Goal: Check status: Check status

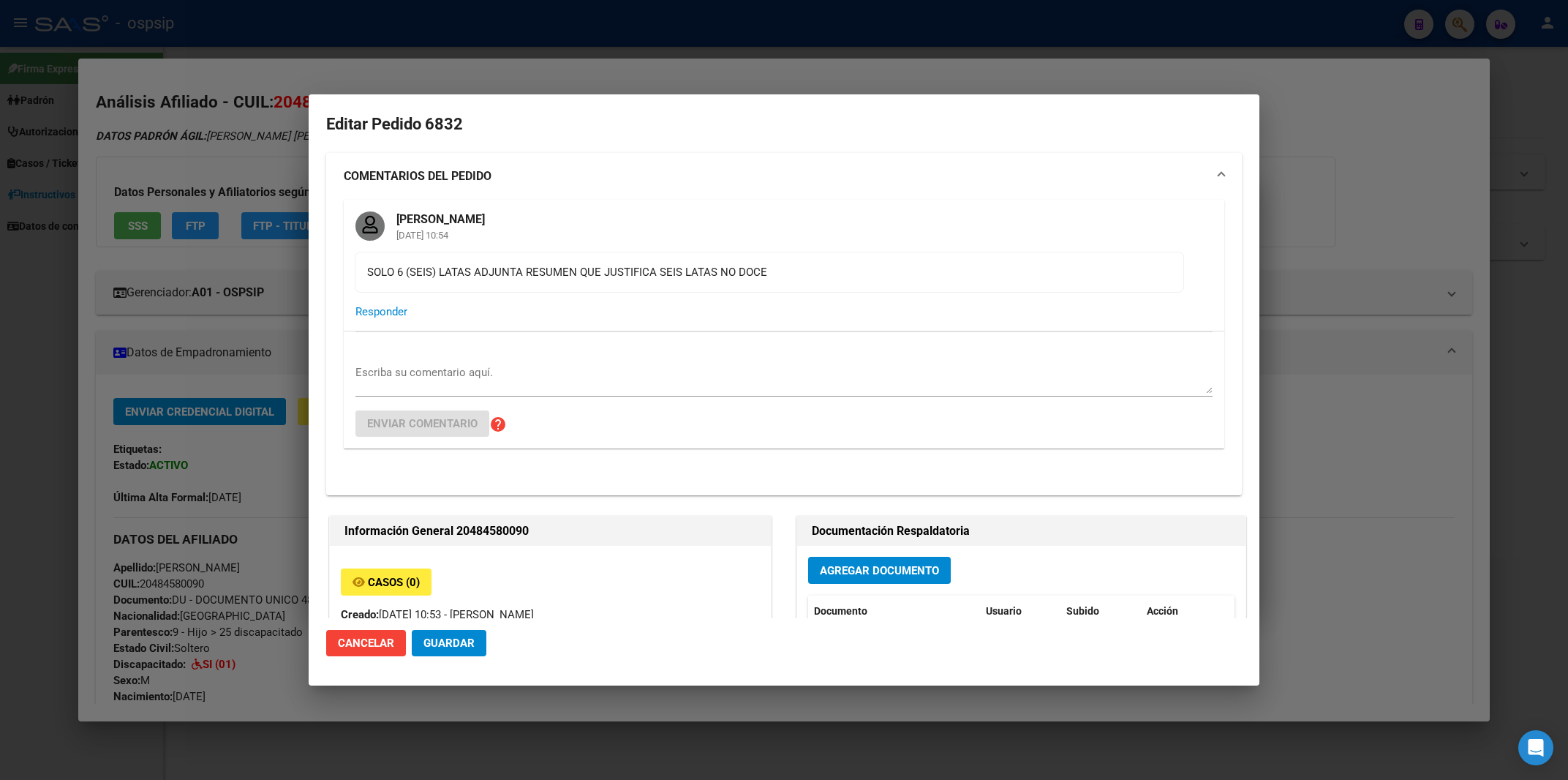
click at [650, 29] on div at bounding box center [784, 390] width 1568 height 780
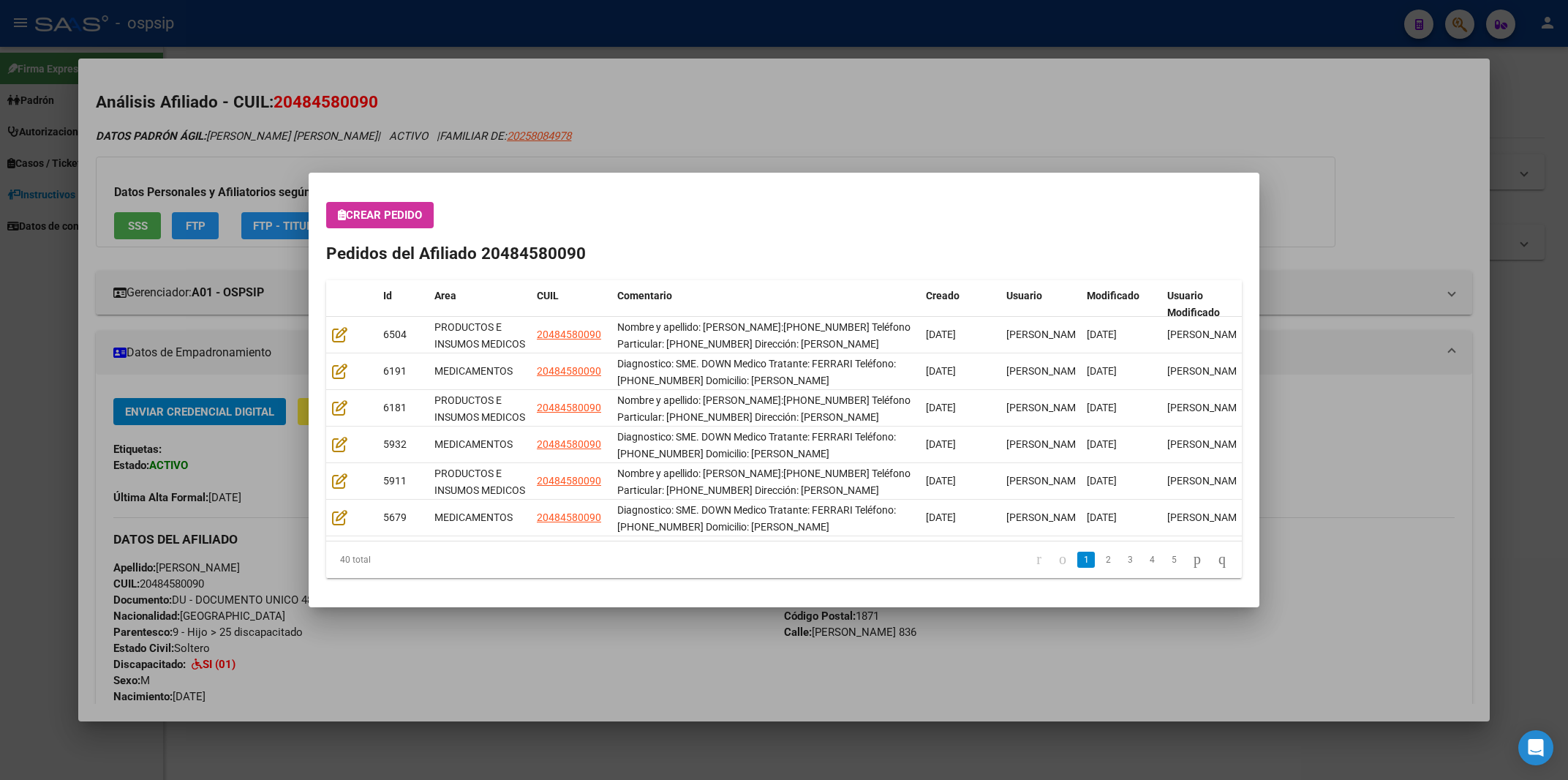
click at [766, 8] on div at bounding box center [784, 390] width 1568 height 780
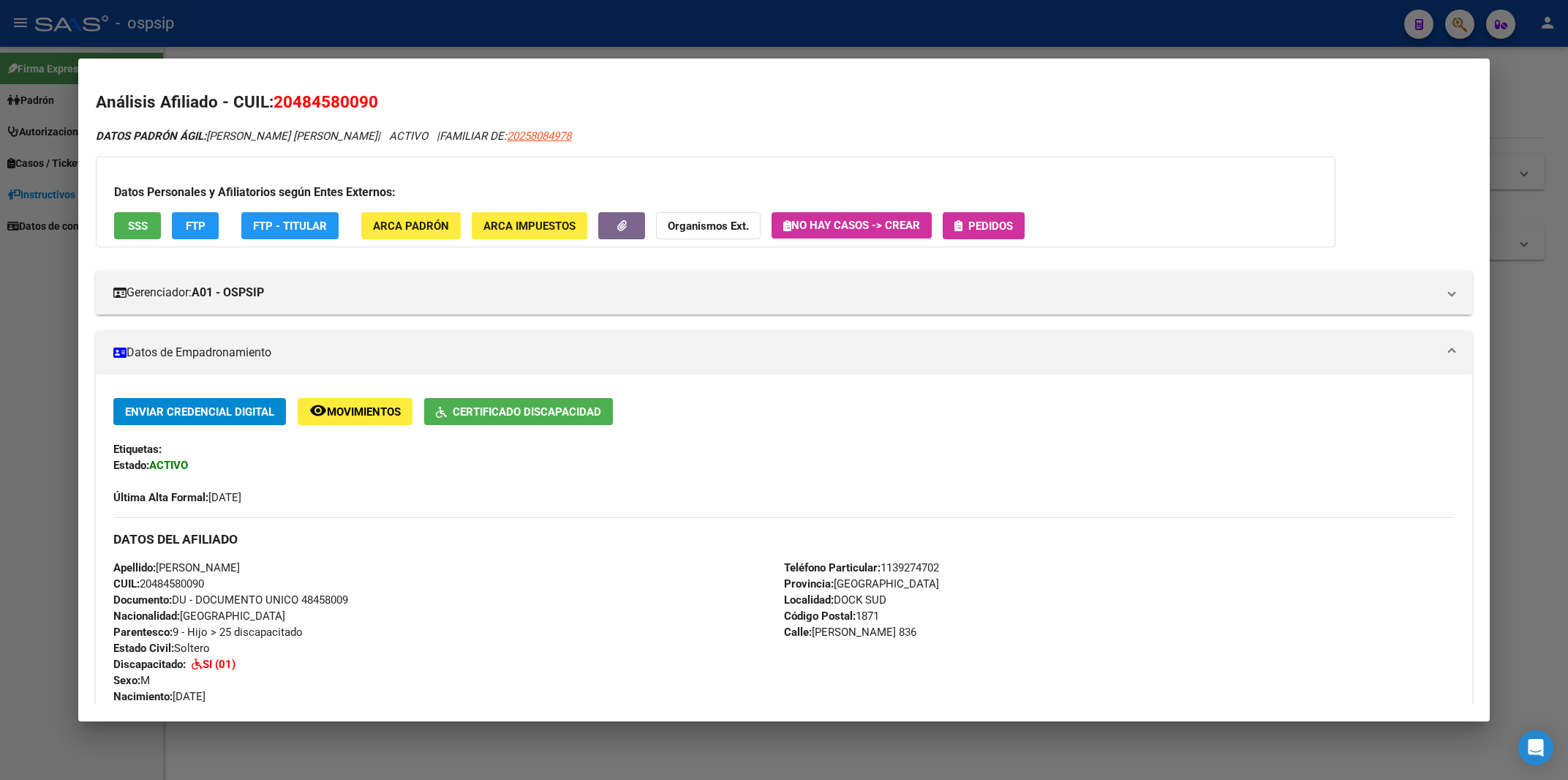
click at [993, 211] on div "Datos Personales y Afiliatorios según Entes Externos: SSS FTP FTP - Titular ARC…" at bounding box center [715, 202] width 1240 height 91
click at [992, 238] on button "Pedidos" at bounding box center [983, 226] width 82 height 27
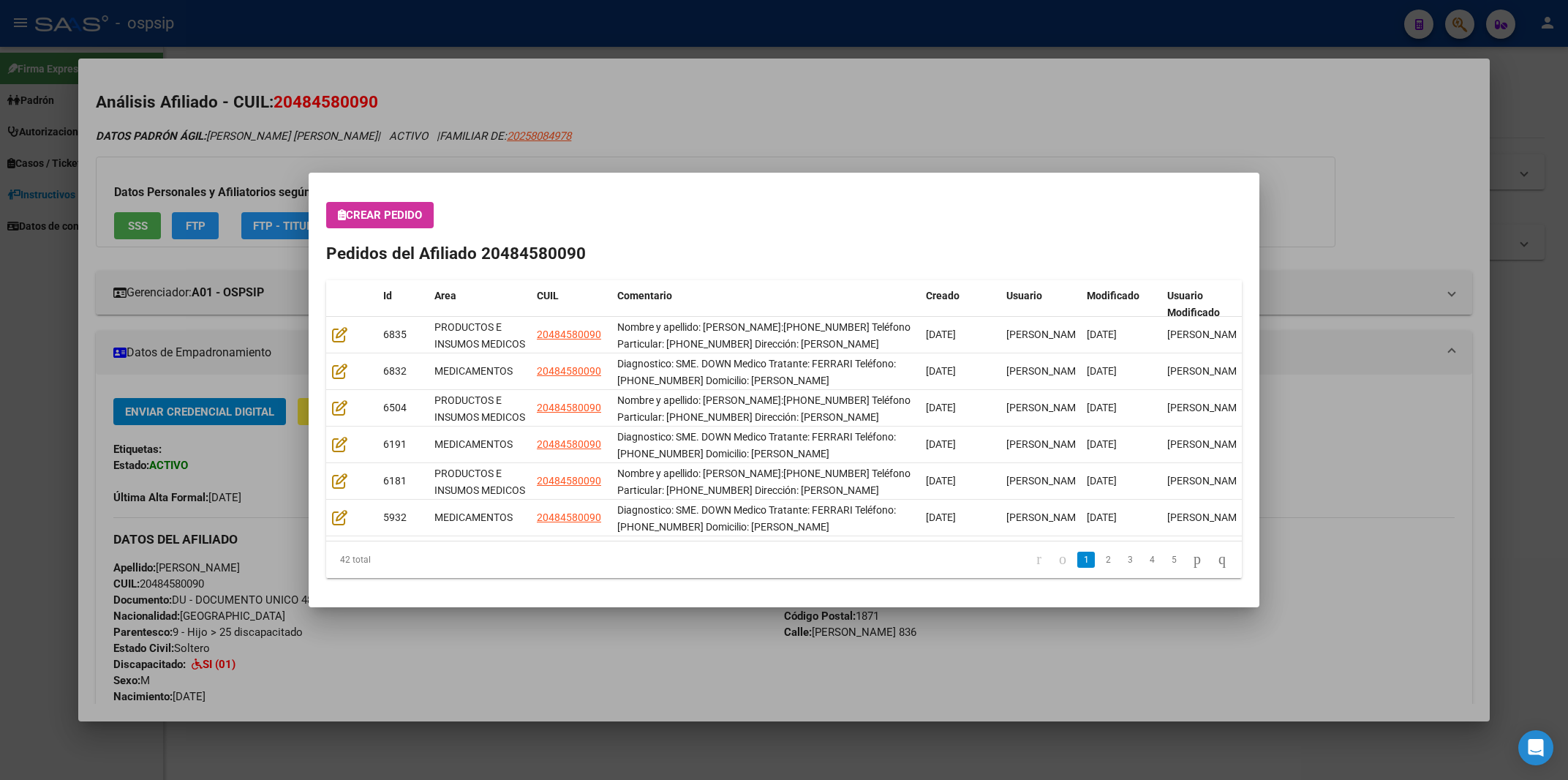
click at [953, 20] on div at bounding box center [784, 390] width 1568 height 780
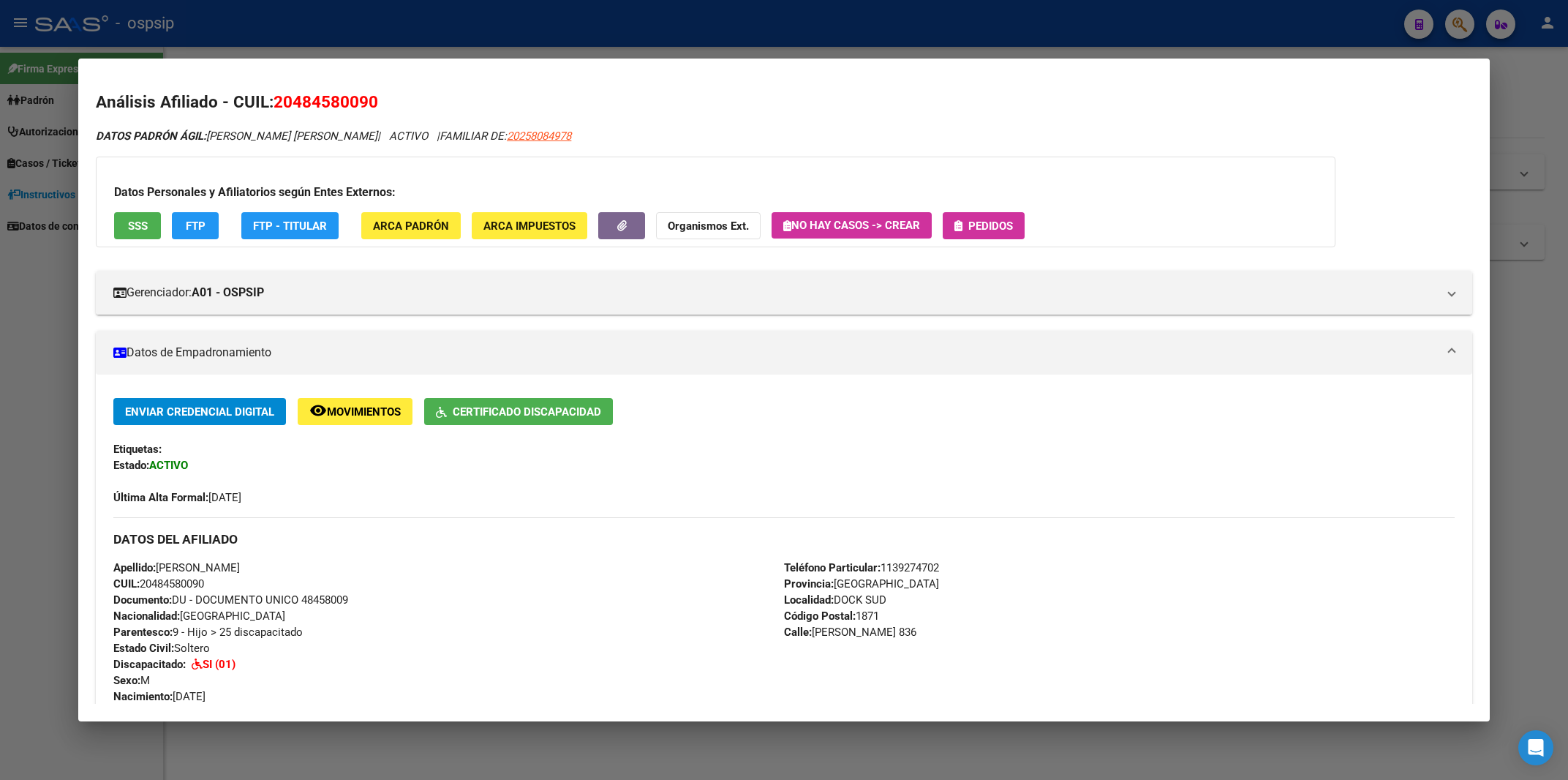
click at [953, 20] on div at bounding box center [784, 390] width 1568 height 780
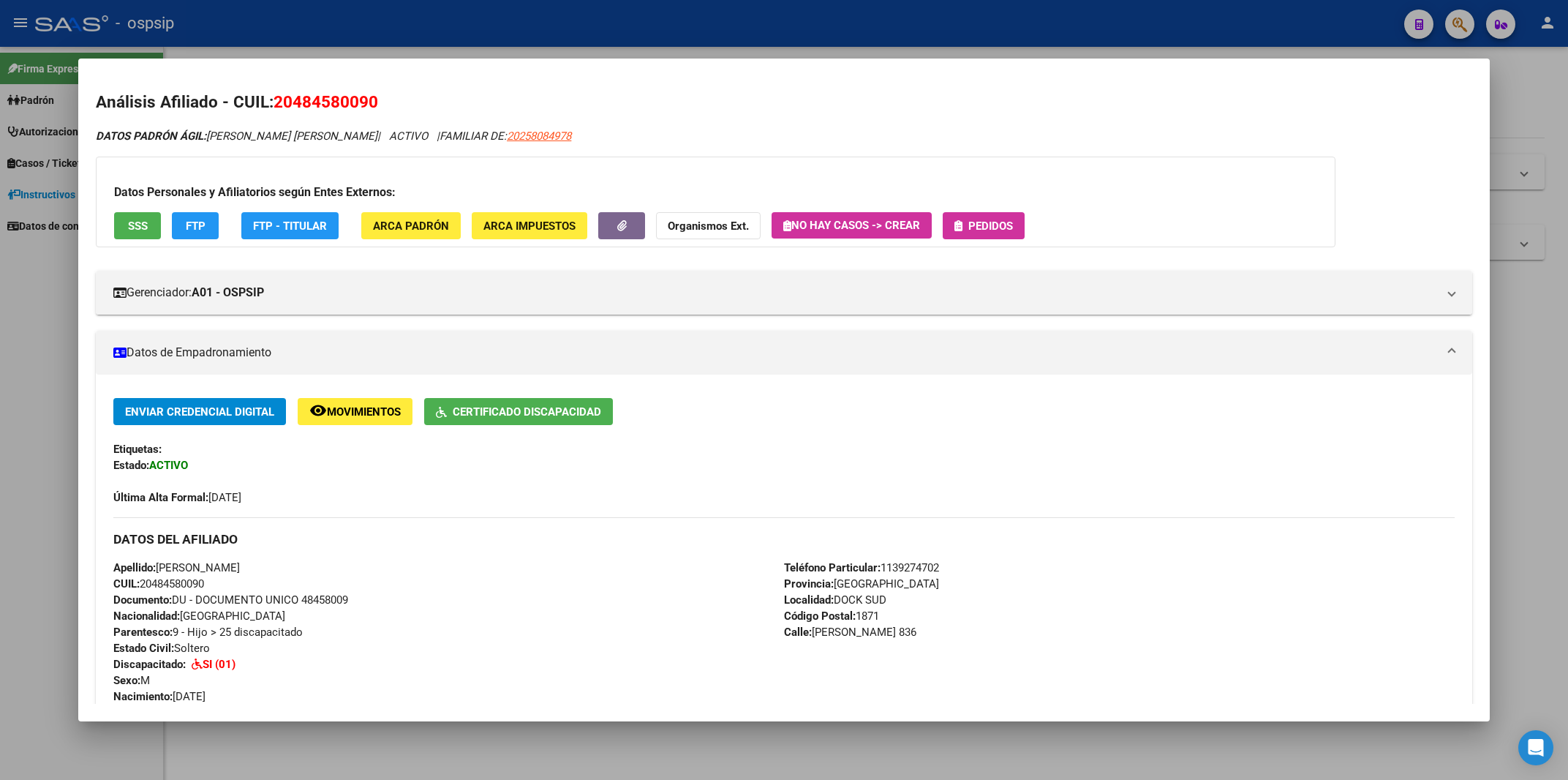
click at [953, 20] on div at bounding box center [784, 390] width 1568 height 780
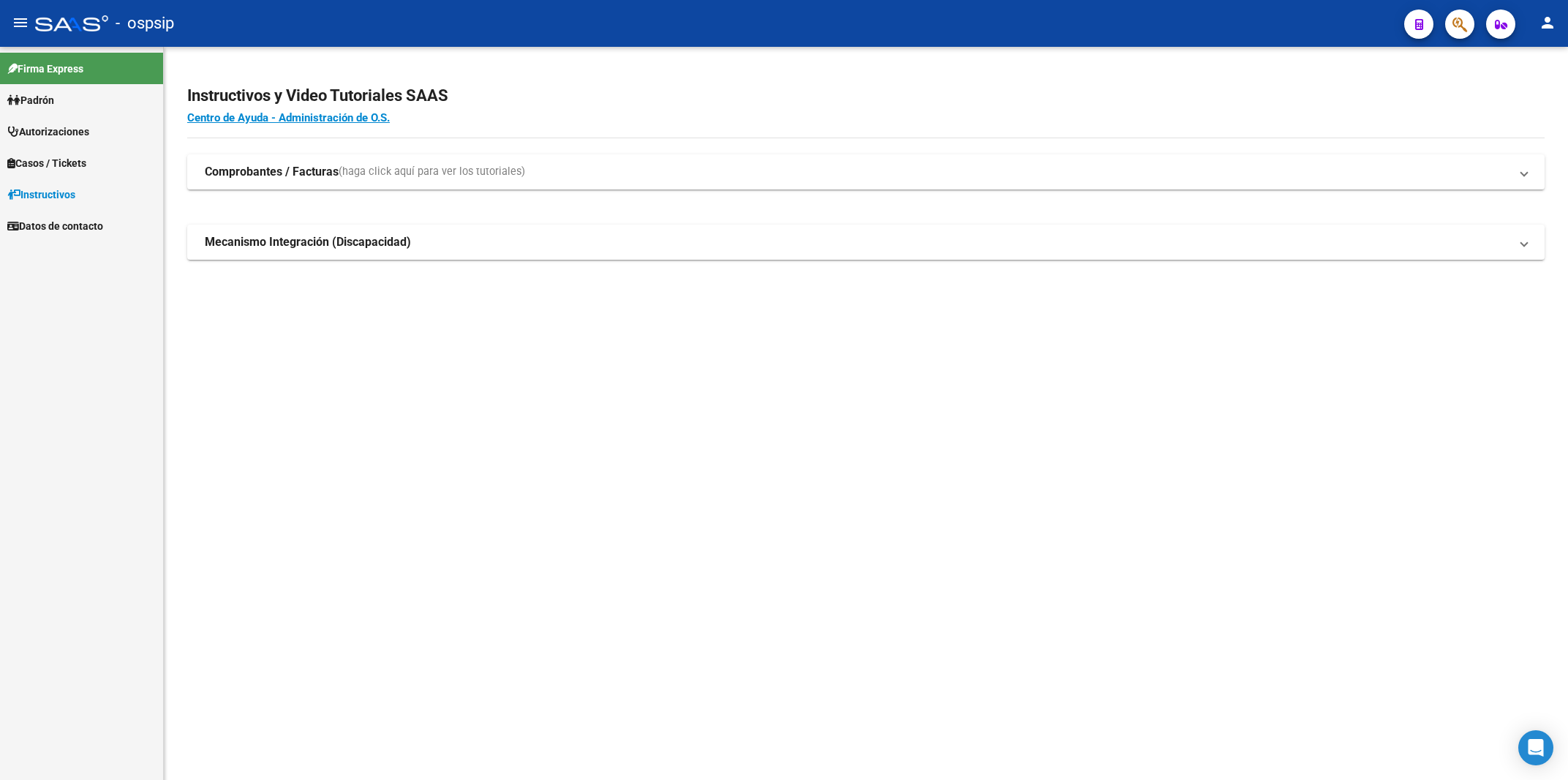
click at [25, 127] on span "Autorizaciones" at bounding box center [48, 131] width 82 height 16
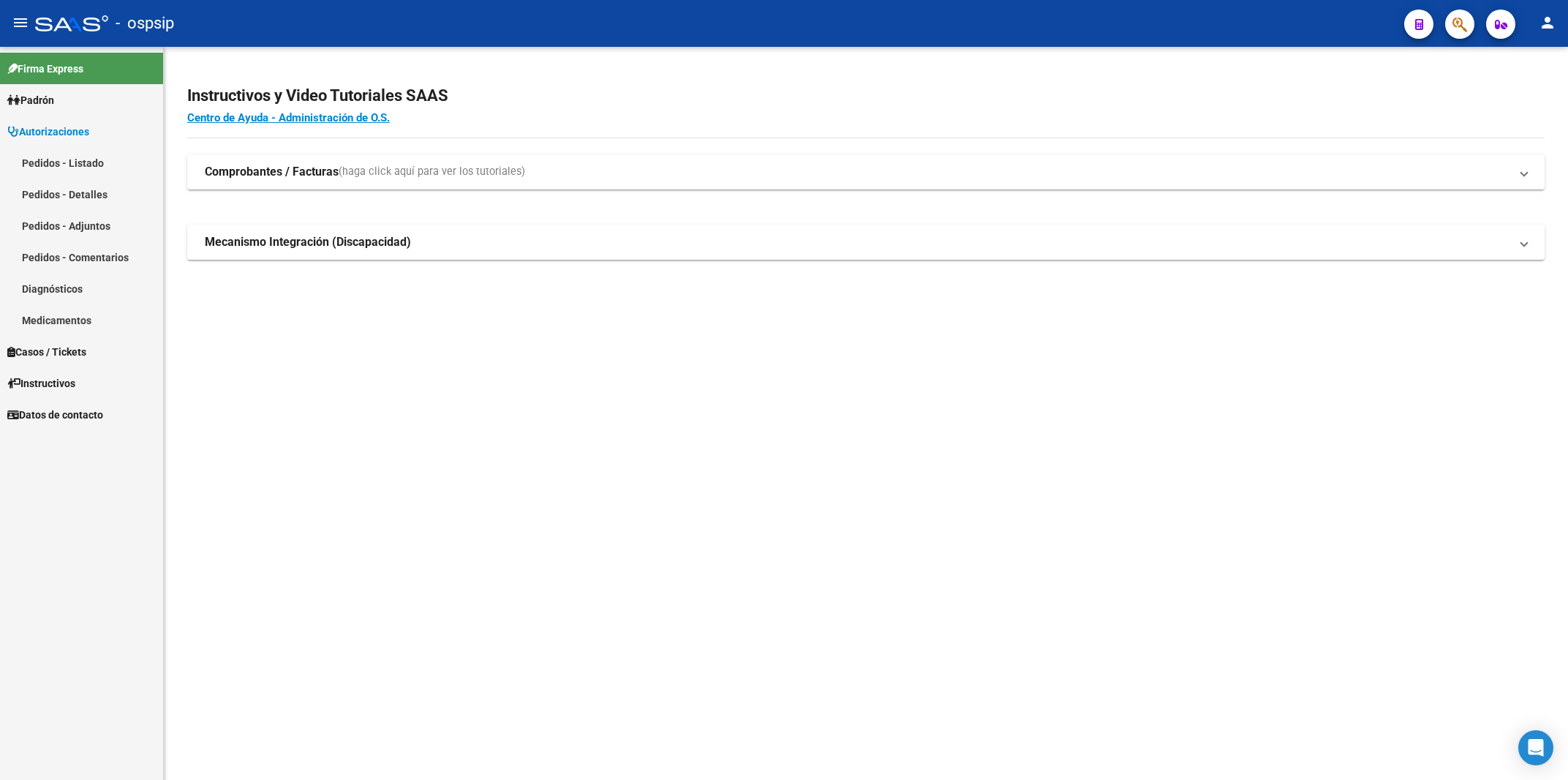
click at [83, 157] on link "Pedidos - Listado" at bounding box center [81, 162] width 163 height 31
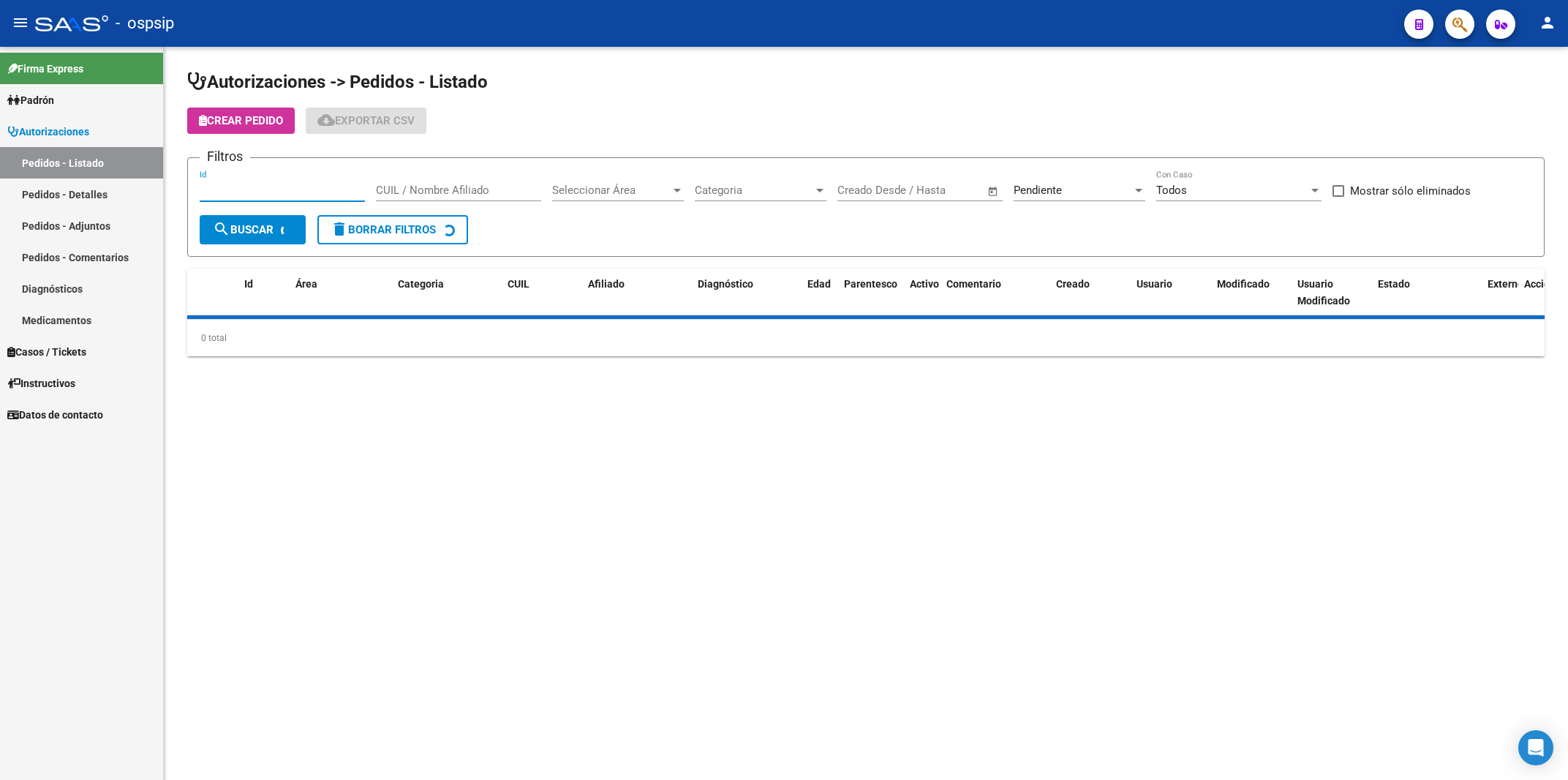
click at [271, 193] on input "Id" at bounding box center [282, 191] width 165 height 14
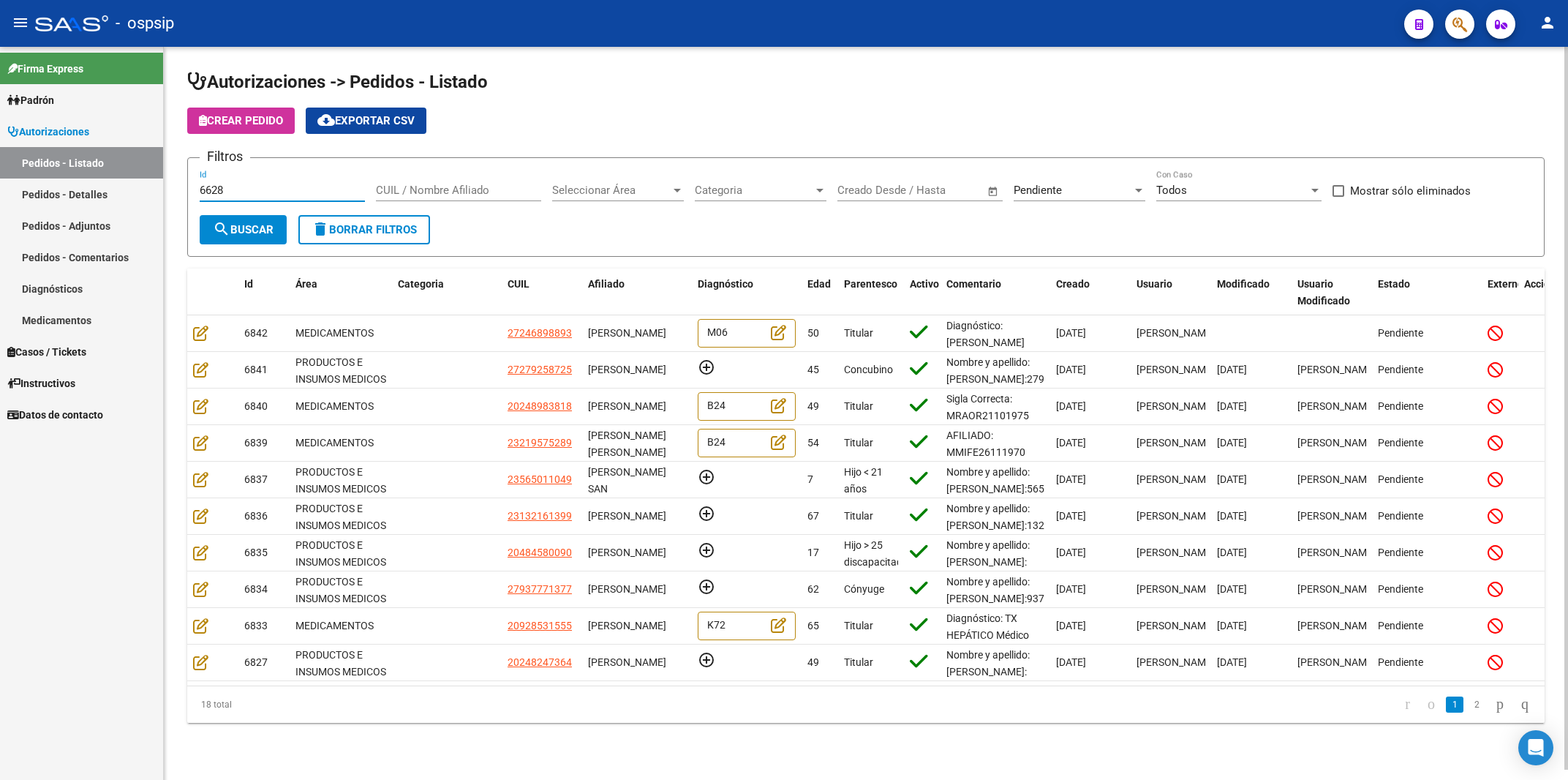
type input "6628"
click at [1027, 175] on div "Pendiente Seleccionar Estado" at bounding box center [1079, 185] width 131 height 31
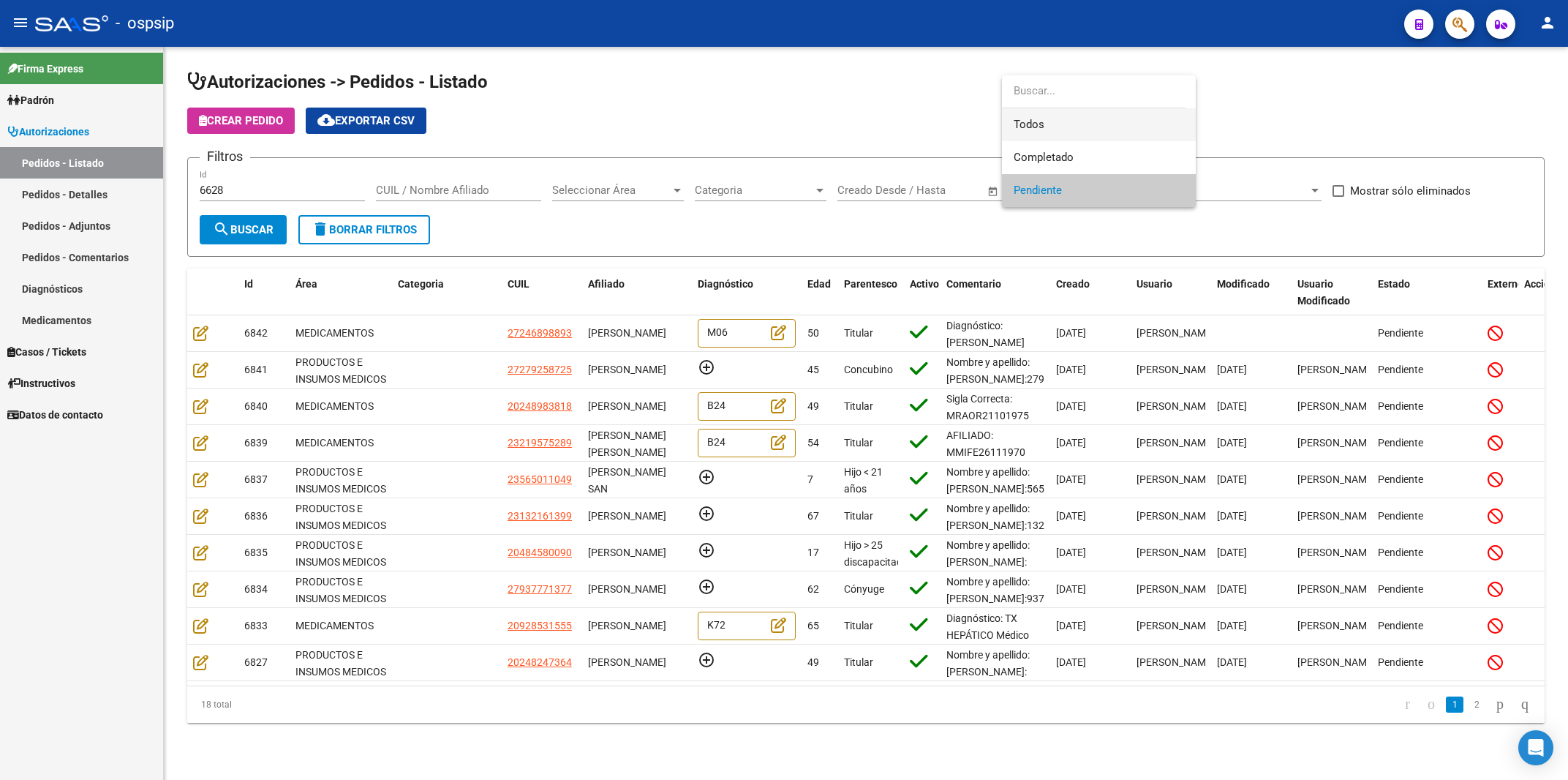
click at [1054, 128] on span "Todos" at bounding box center [1098, 125] width 170 height 33
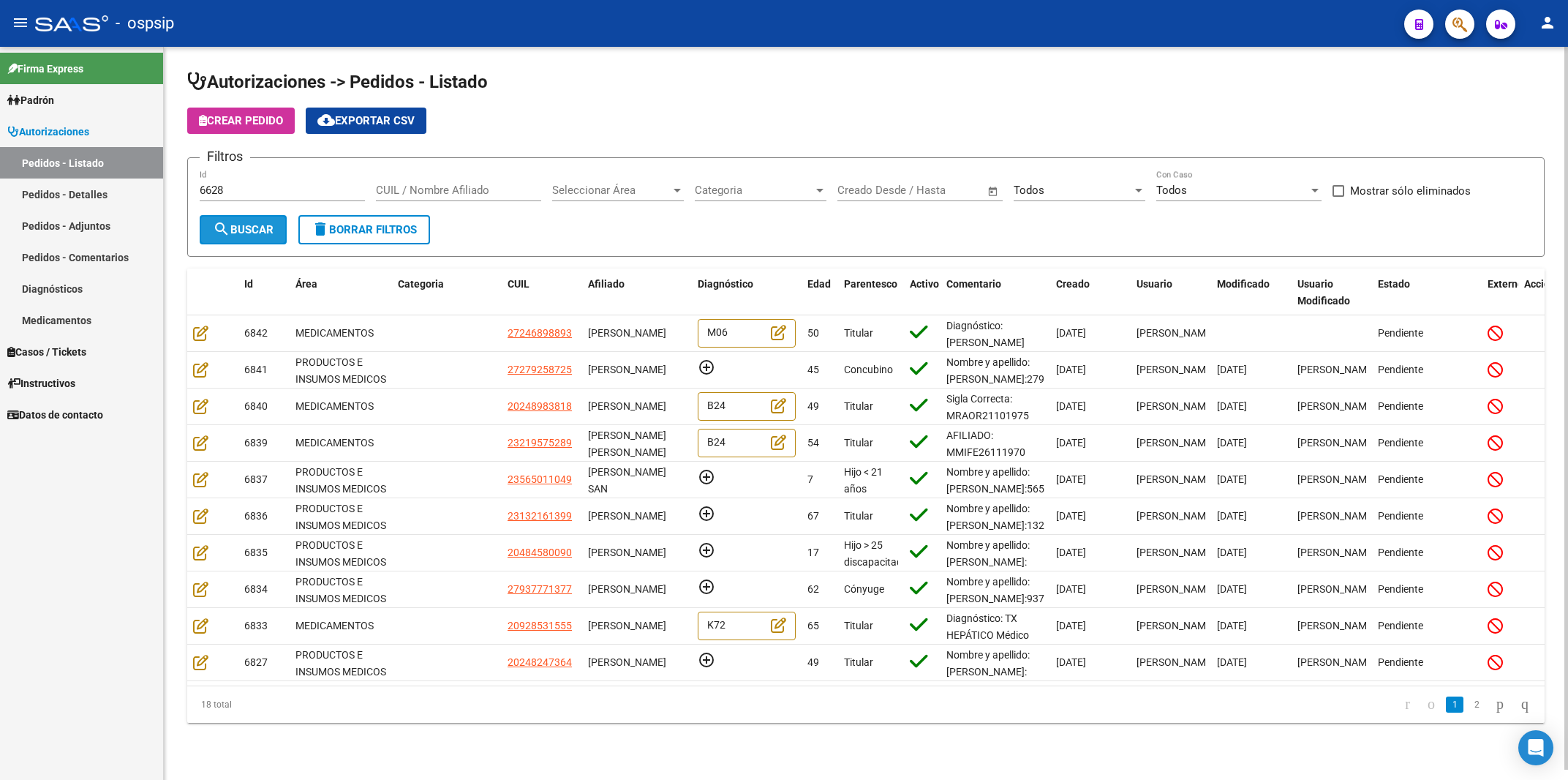
click at [221, 226] on mat-icon "search" at bounding box center [221, 229] width 18 height 18
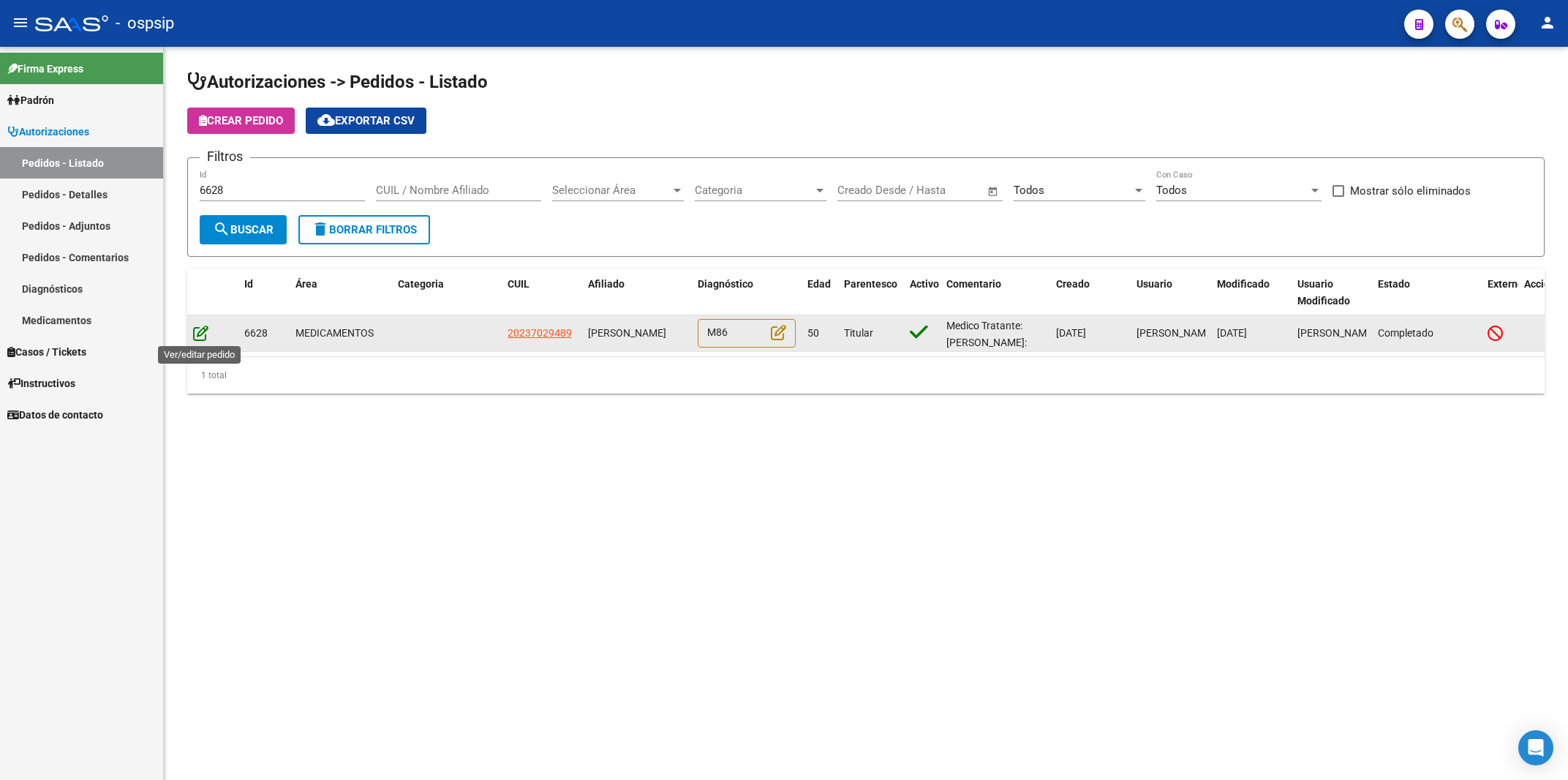
click at [201, 337] on icon at bounding box center [201, 332] width 15 height 16
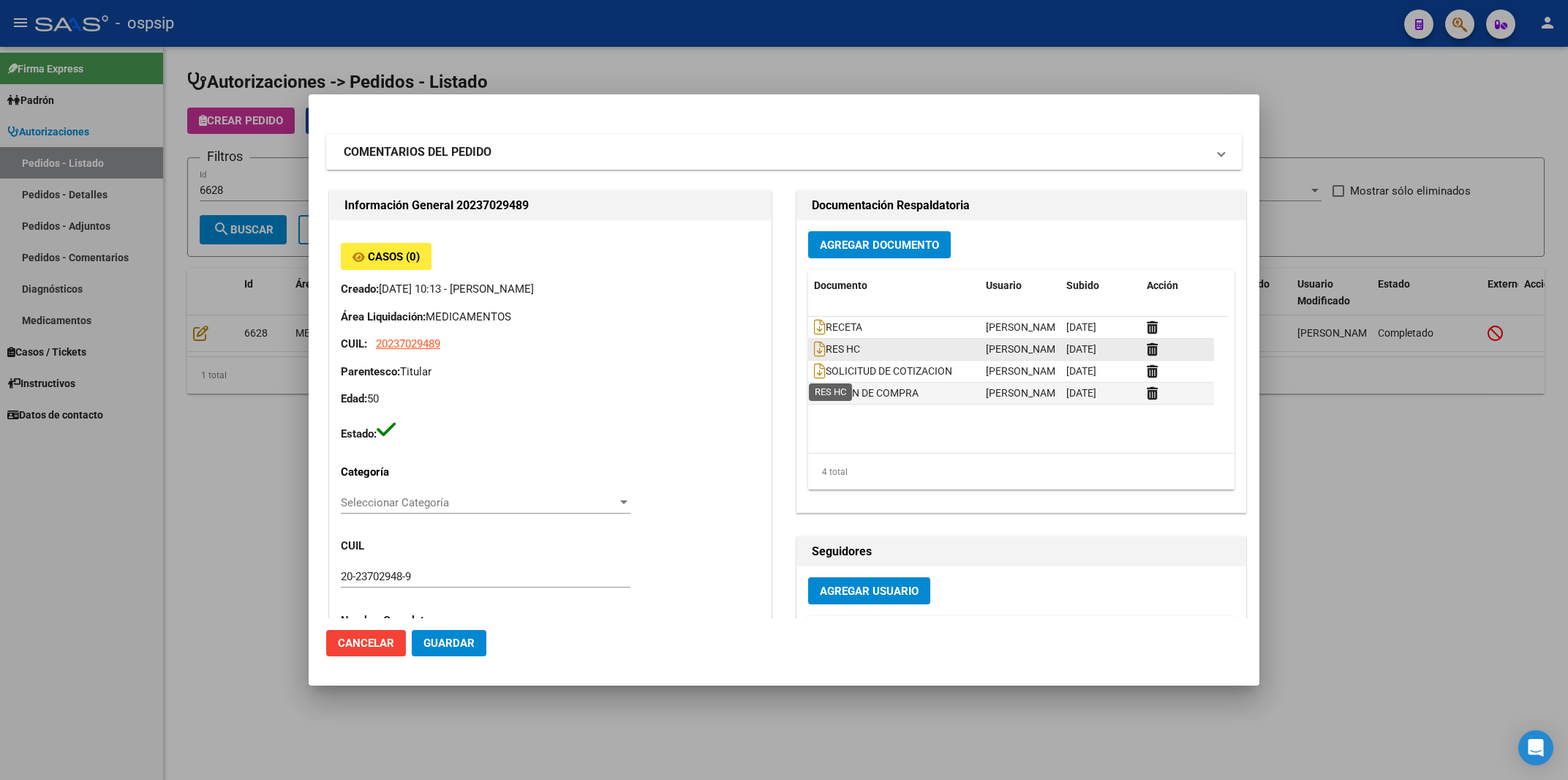
click at [839, 355] on span "RES HC" at bounding box center [837, 349] width 46 height 12
click at [809, 360] on datatable-body-cell "RES HC" at bounding box center [894, 349] width 172 height 21
click at [815, 357] on icon at bounding box center [820, 348] width 12 height 16
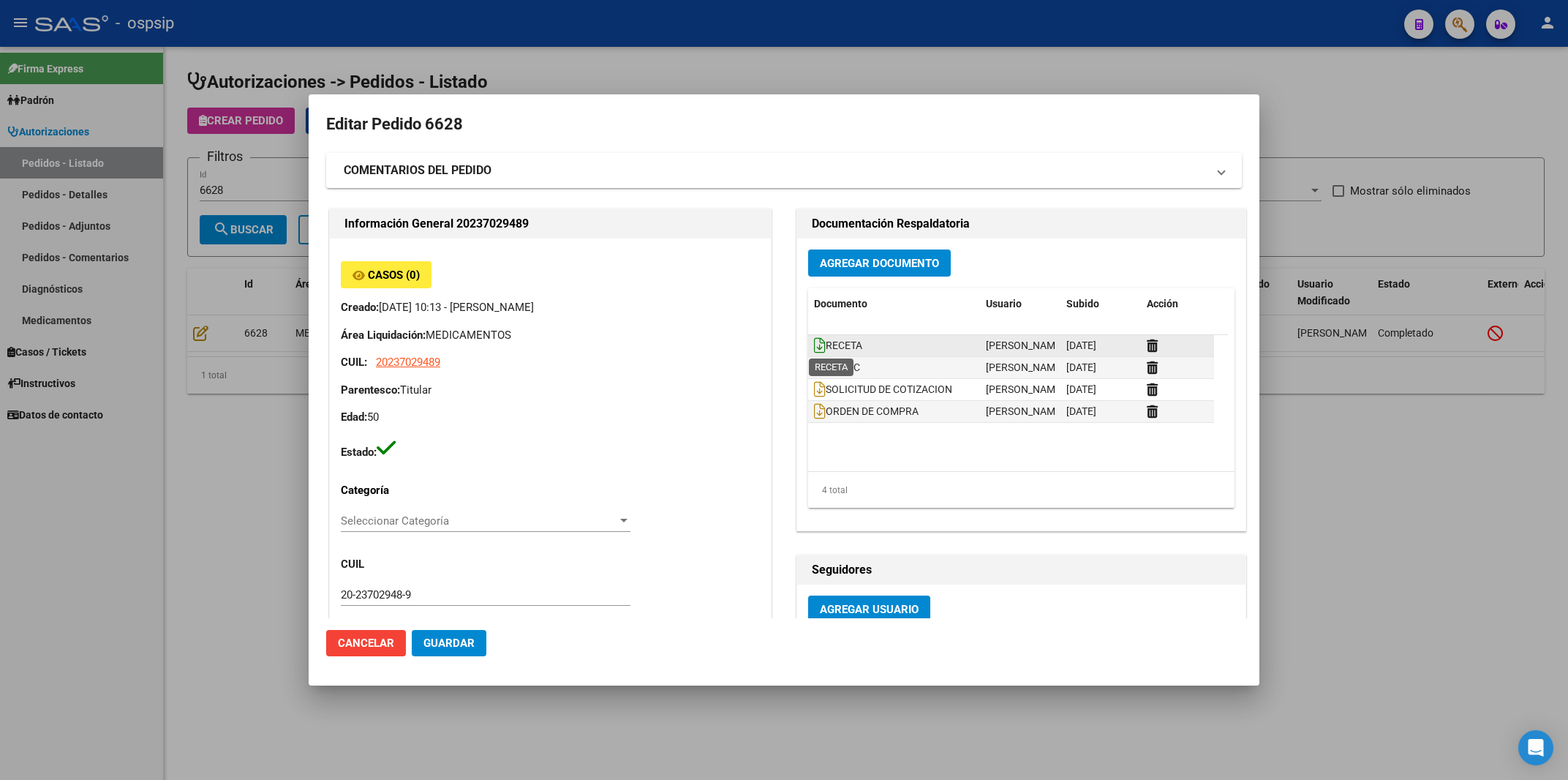
click at [816, 344] on icon at bounding box center [820, 345] width 12 height 16
click at [1161, 83] on div at bounding box center [784, 390] width 1568 height 780
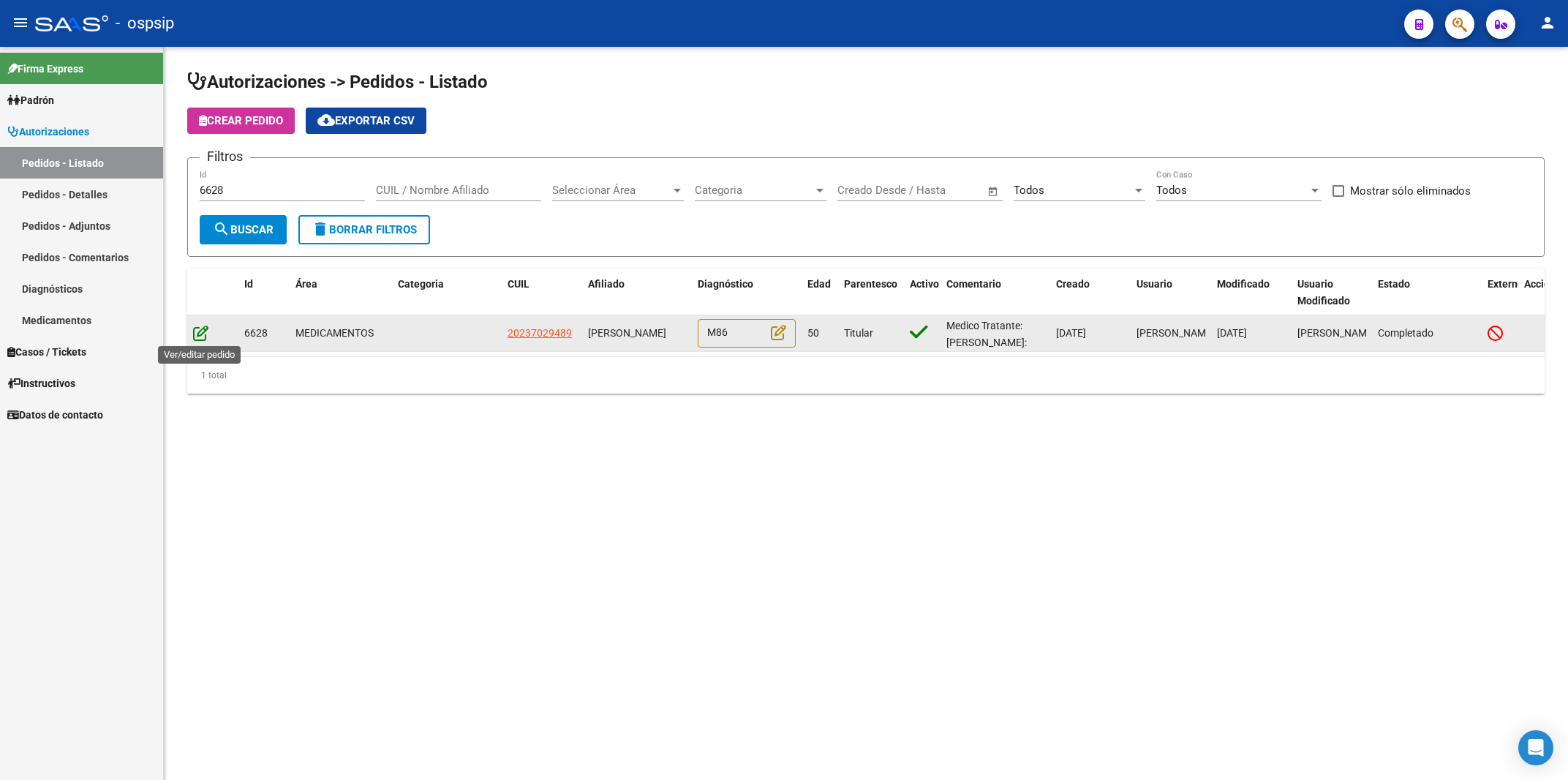
click at [200, 325] on icon at bounding box center [201, 332] width 15 height 16
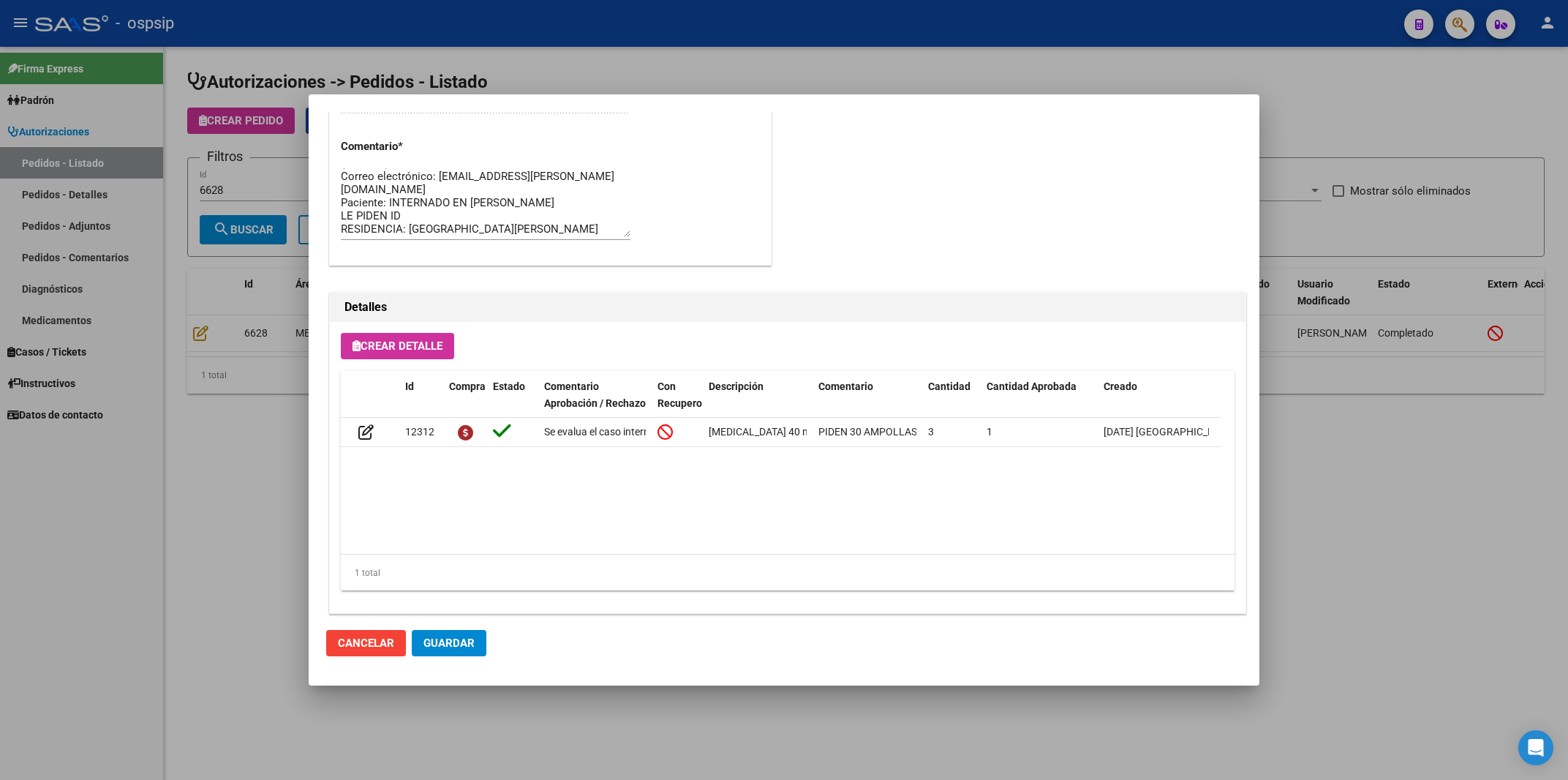
scroll to position [881, 0]
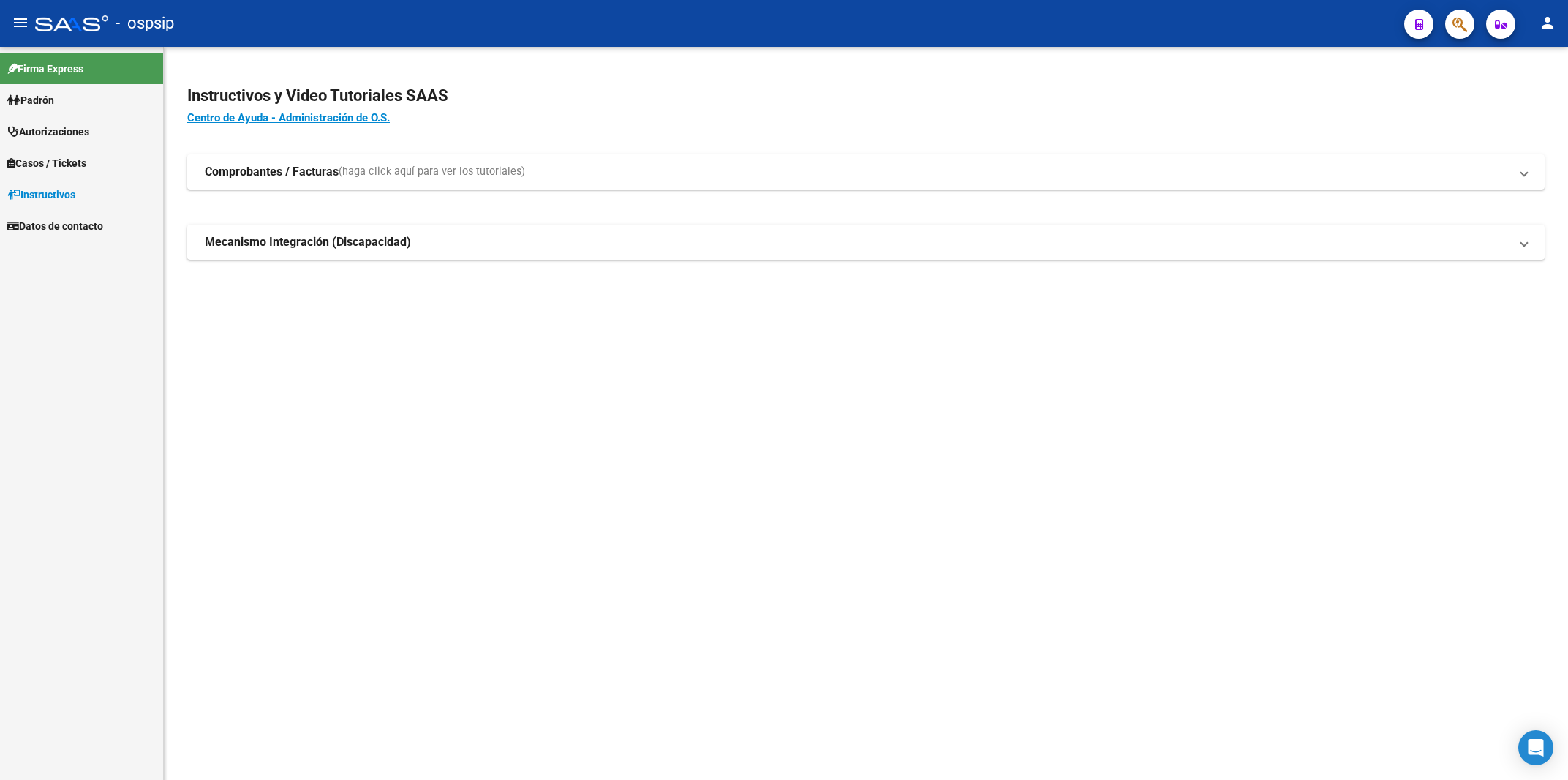
click at [667, 23] on div "- ospsip" at bounding box center [714, 24] width 1358 height 32
